Goal: Task Accomplishment & Management: Manage account settings

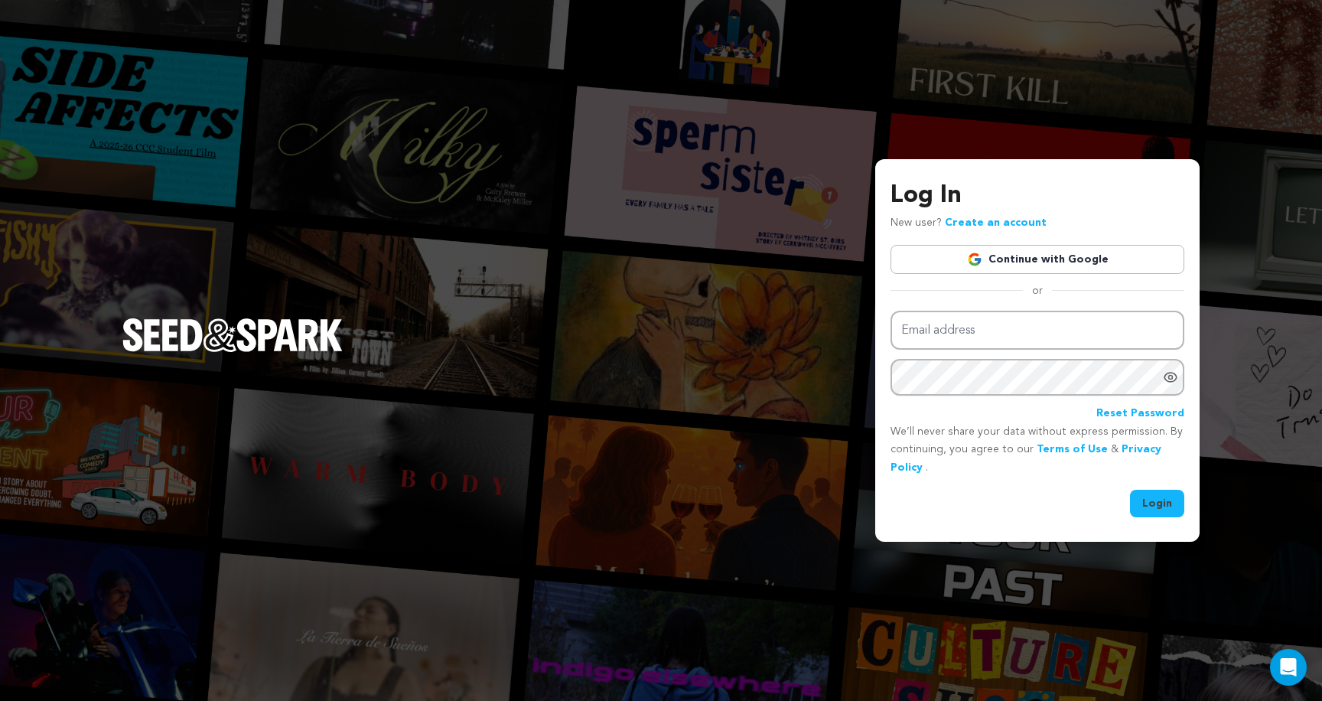
drag, startPoint x: 1024, startPoint y: 294, endPoint x: 1083, endPoint y: 294, distance: 58.9
click at [1083, 294] on div "or" at bounding box center [1037, 290] width 294 height 15
drag, startPoint x: 1083, startPoint y: 294, endPoint x: 954, endPoint y: 292, distance: 129.3
click at [954, 292] on div "or" at bounding box center [1037, 290] width 294 height 15
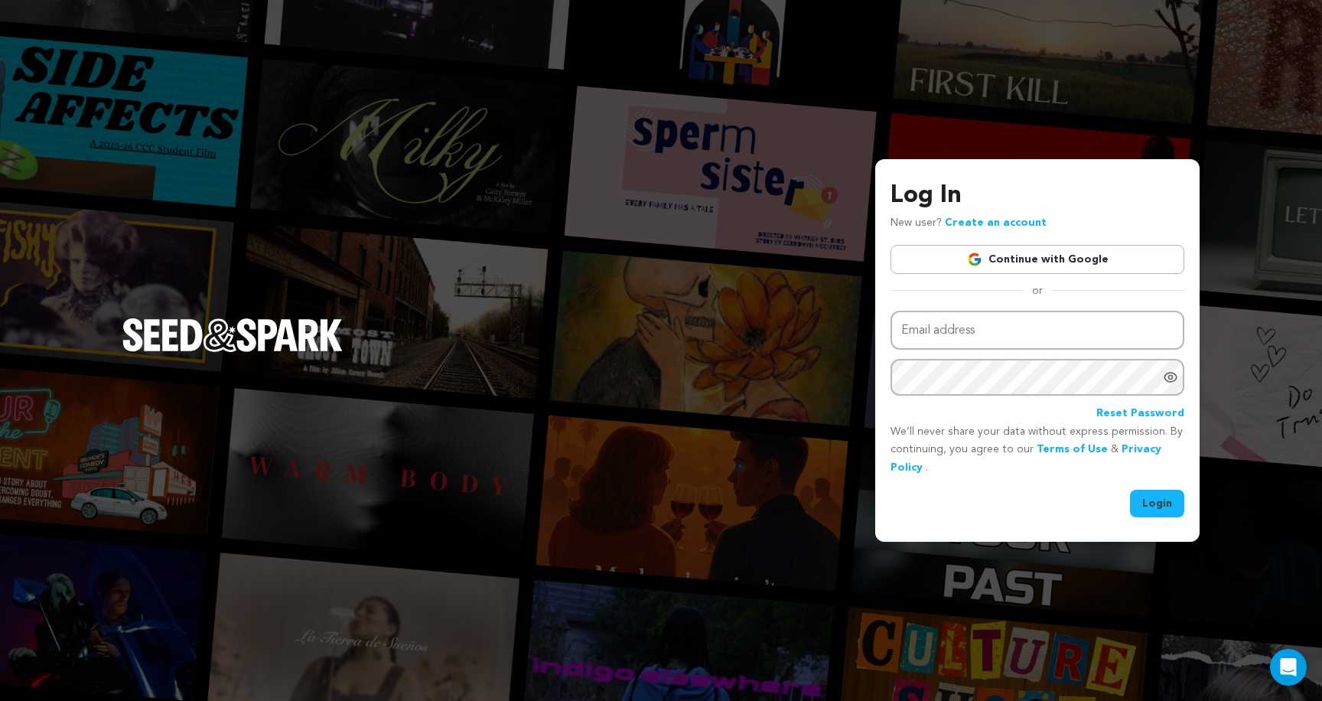
click at [954, 292] on div "or" at bounding box center [1037, 290] width 294 height 15
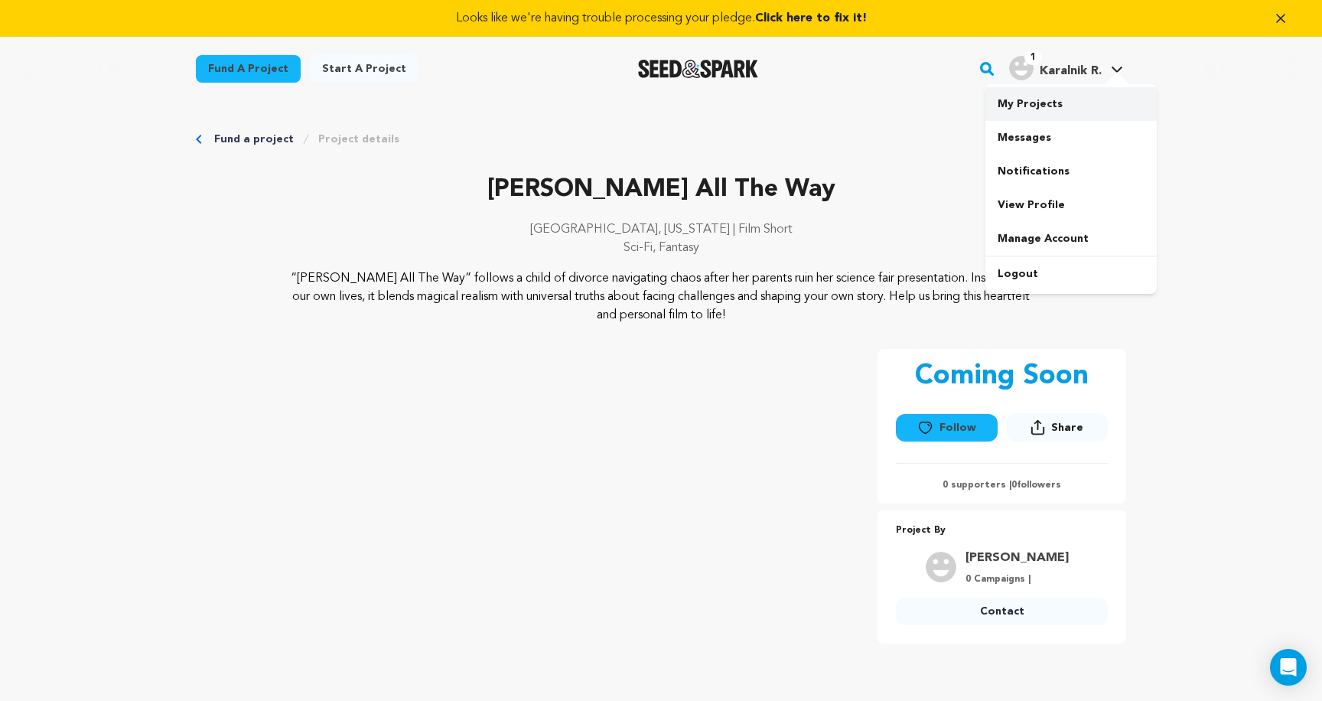
click at [1037, 102] on link "My Projects" at bounding box center [1070, 104] width 171 height 34
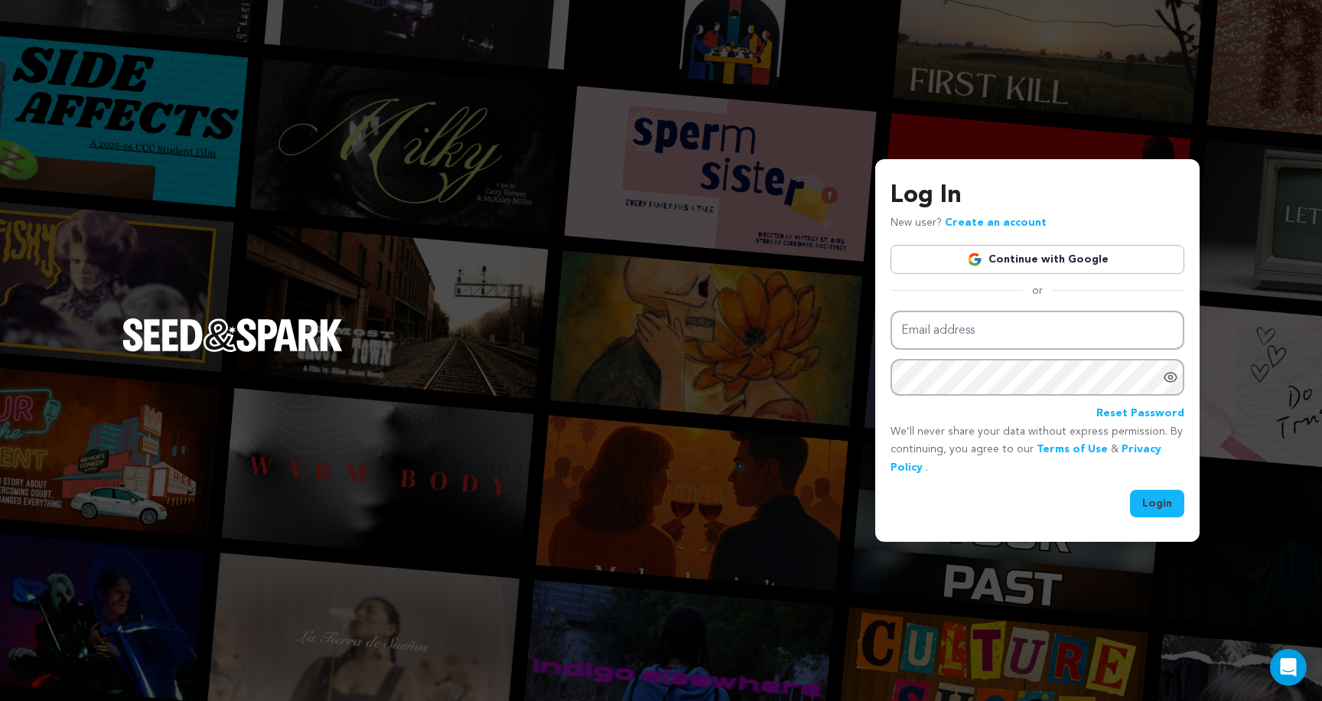
click at [1039, 253] on link "Continue with Google" at bounding box center [1037, 259] width 294 height 29
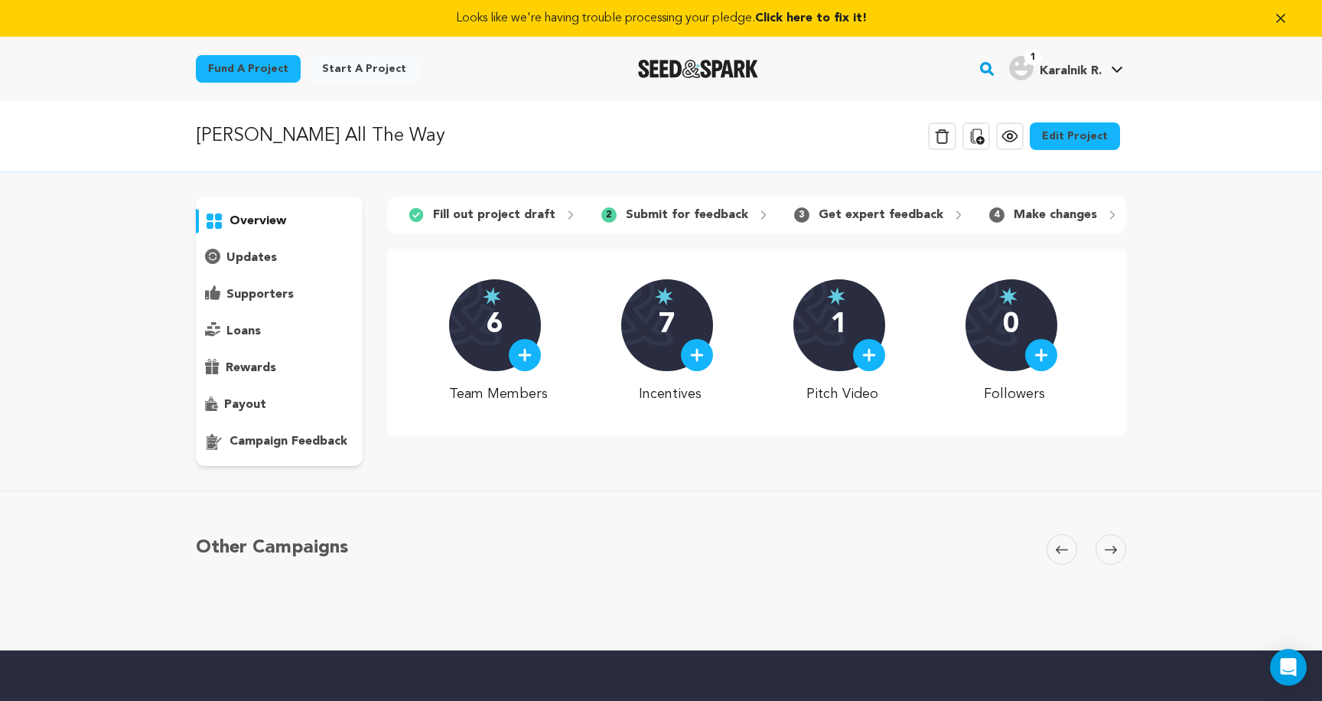
click at [856, 215] on p "Get expert feedback" at bounding box center [880, 215] width 125 height 18
click at [256, 259] on p "updates" at bounding box center [251, 258] width 50 height 18
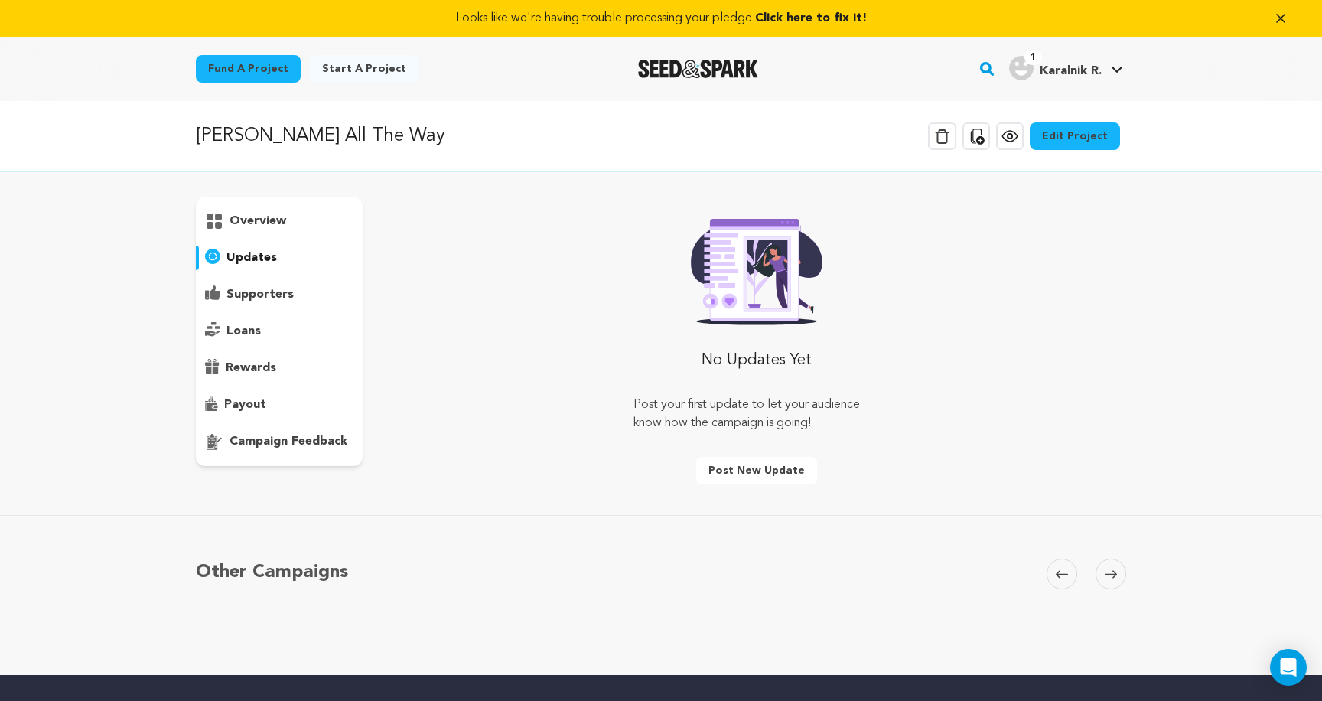
click at [265, 218] on p "overview" at bounding box center [257, 221] width 57 height 18
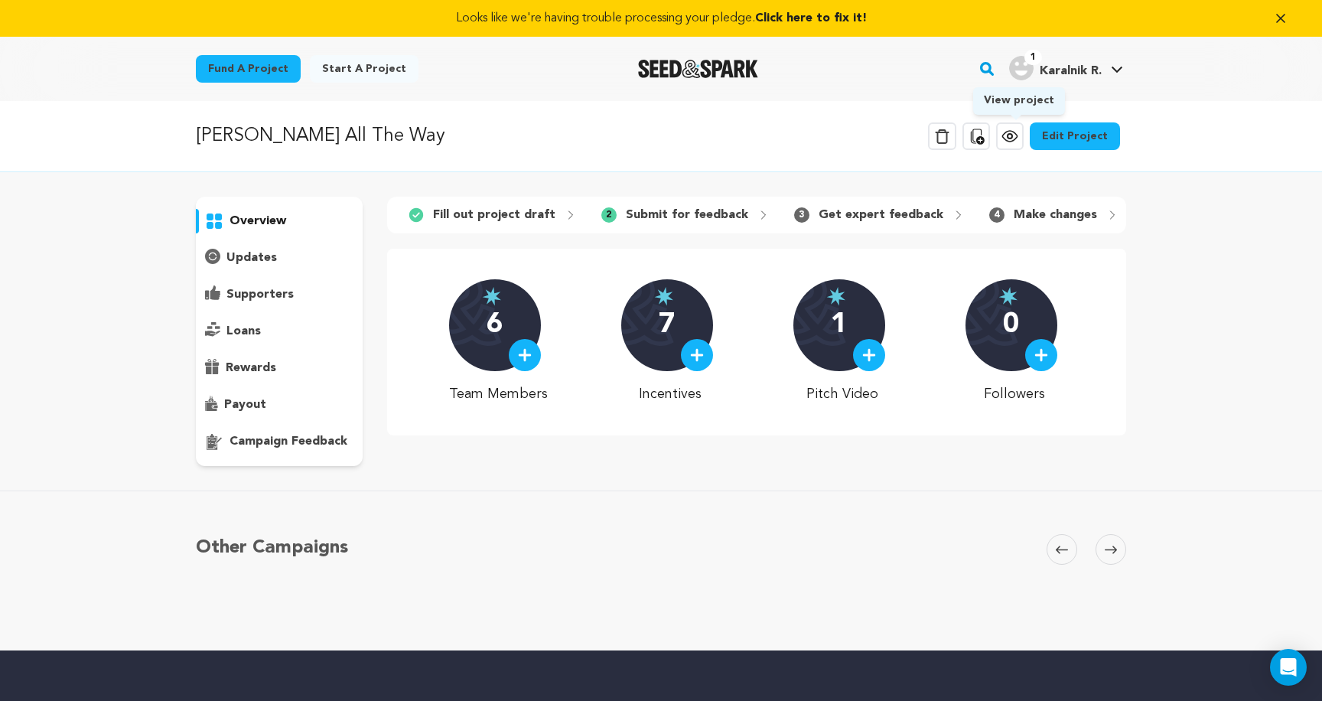
click at [1009, 138] on icon at bounding box center [1009, 136] width 15 height 11
